Goal: Task Accomplishment & Management: Use online tool/utility

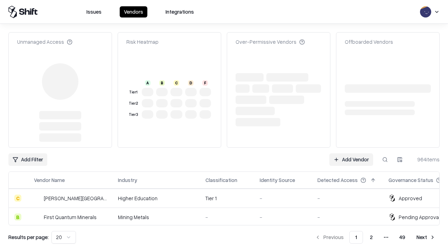
click at [351, 153] on link "Add Vendor" at bounding box center [351, 159] width 44 height 13
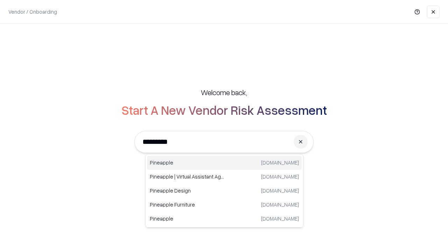
click at [224, 163] on div "Pineapple [DOMAIN_NAME]" at bounding box center [224, 163] width 155 height 14
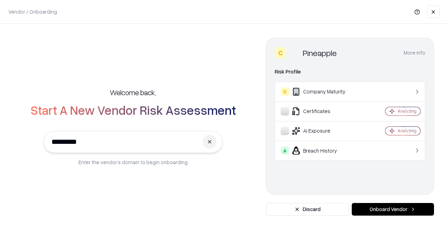
type input "*********"
click at [393, 209] on button "Onboard Vendor" at bounding box center [393, 209] width 82 height 13
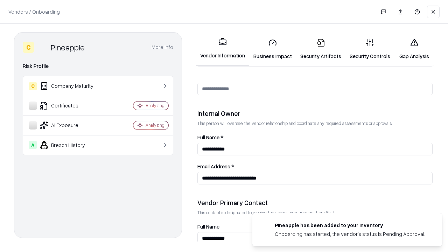
scroll to position [363, 0]
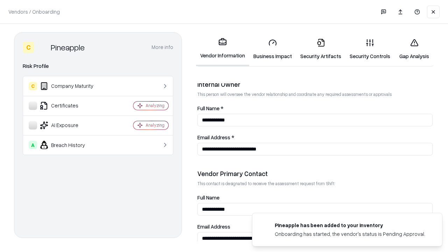
click at [273, 49] on link "Business Impact" at bounding box center [272, 49] width 47 height 33
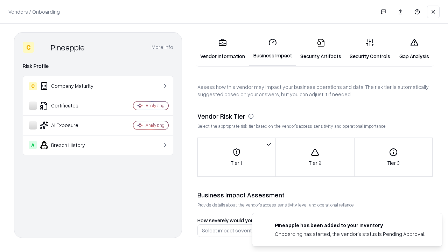
click at [414, 49] on link "Gap Analysis" at bounding box center [414, 49] width 40 height 33
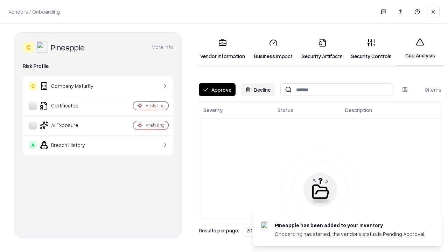
click at [217, 90] on button "Approve" at bounding box center [217, 89] width 37 height 13
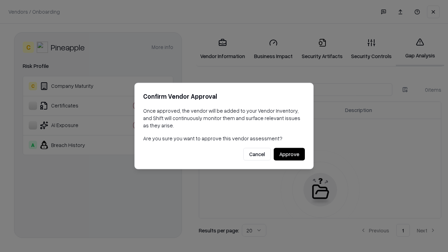
click at [289, 154] on button "Approve" at bounding box center [289, 154] width 31 height 13
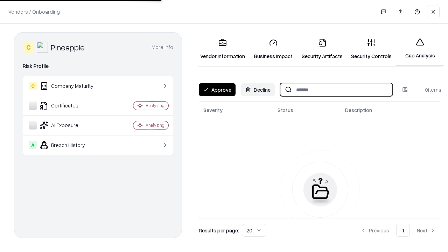
type input "*********"
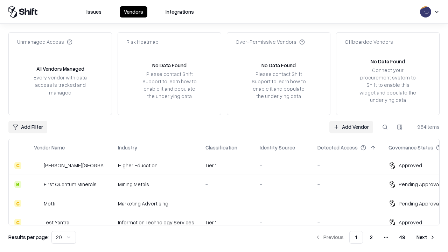
click at [351, 127] on link "Add Vendor" at bounding box center [351, 127] width 44 height 13
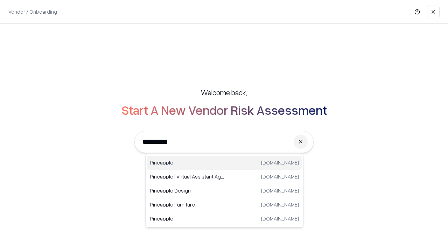
click at [224, 163] on div "Pineapple [DOMAIN_NAME]" at bounding box center [224, 163] width 155 height 14
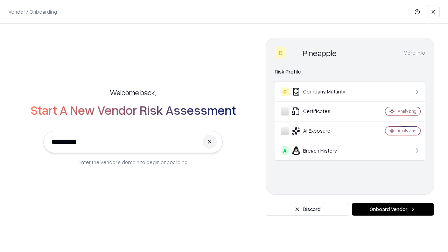
type input "*********"
click at [393, 209] on button "Onboard Vendor" at bounding box center [393, 209] width 82 height 13
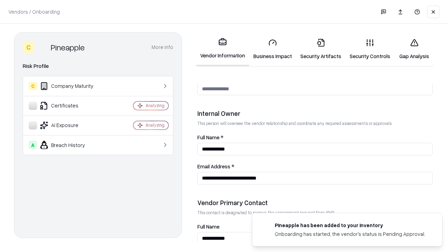
scroll to position [363, 0]
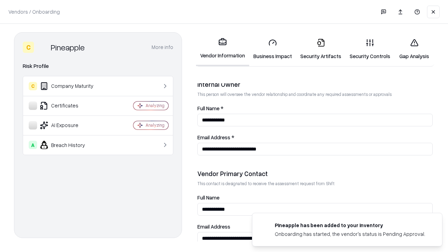
click at [414, 49] on link "Gap Analysis" at bounding box center [414, 49] width 40 height 33
